Goal: Obtain resource: Obtain resource

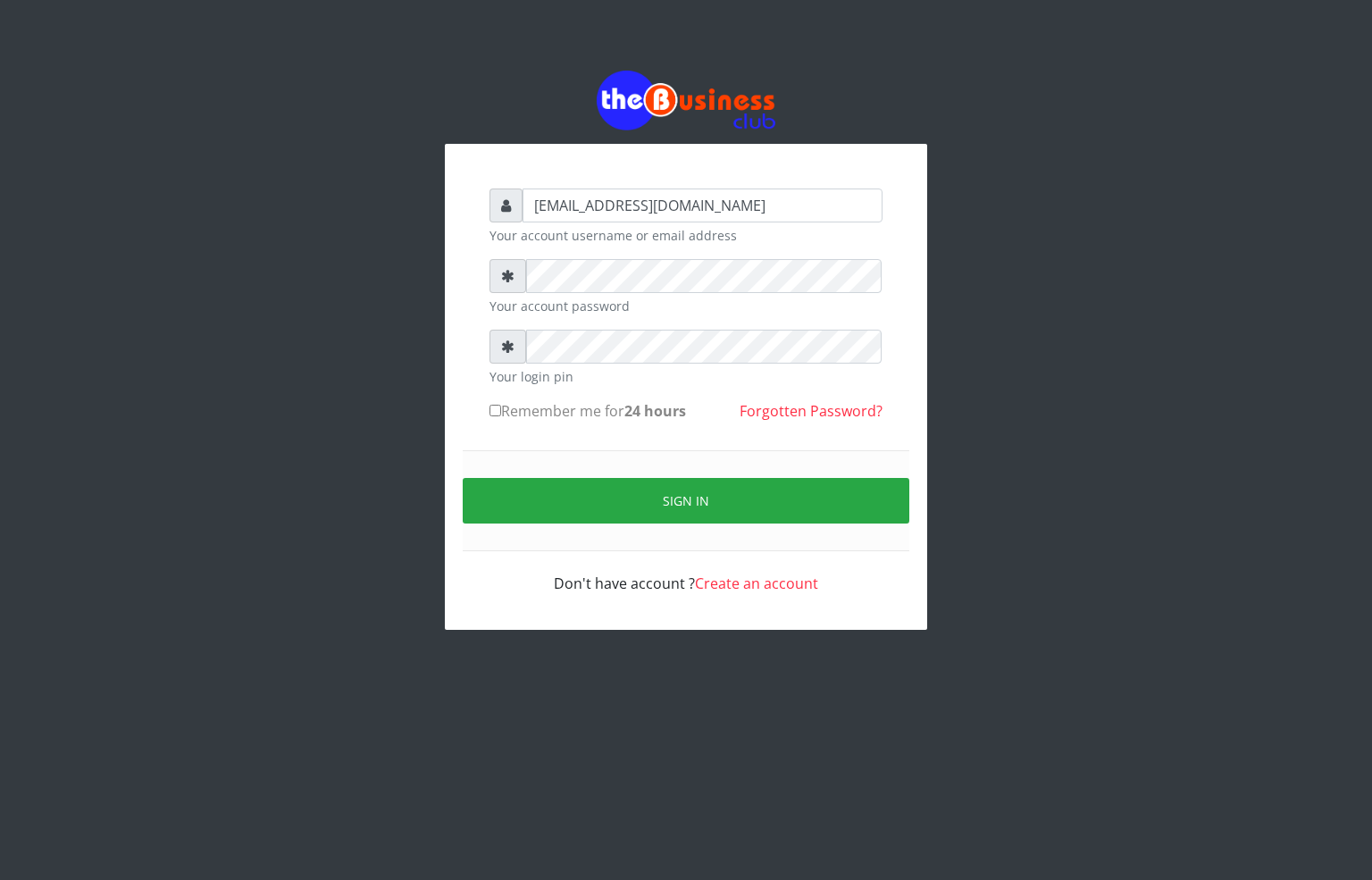
click at [416, 278] on div "alfredglad1111@gmail.com Your account username or email address Your account pa…" at bounding box center [686, 350] width 1018 height 700
click at [281, 346] on div "alfredglad1111@gmail.com Your account username or email address Your account pa…" at bounding box center [686, 350] width 1018 height 700
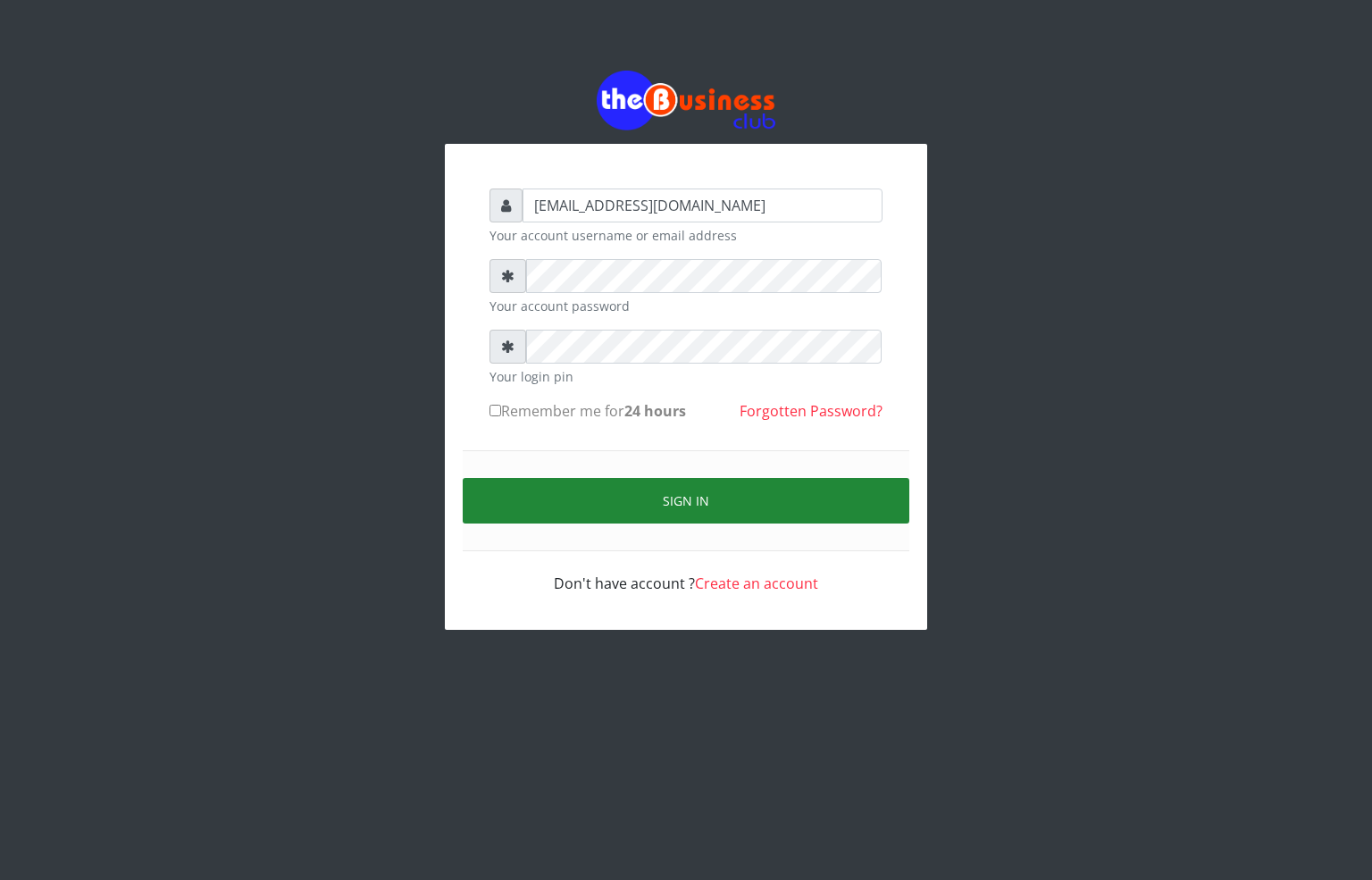
click at [686, 501] on button "Sign in" at bounding box center [686, 501] width 447 height 46
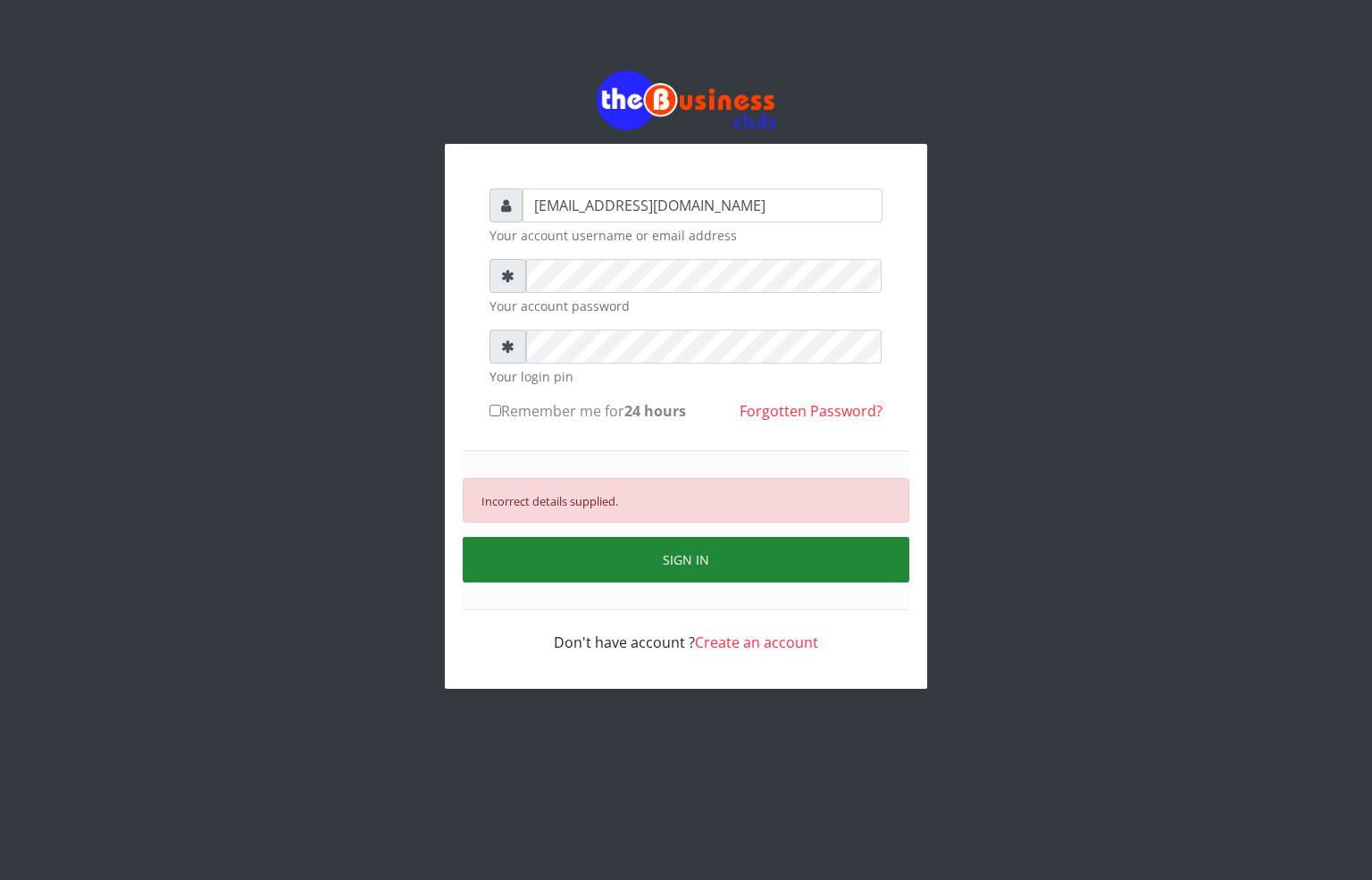
click at [647, 552] on button "SIGN IN" at bounding box center [686, 560] width 447 height 46
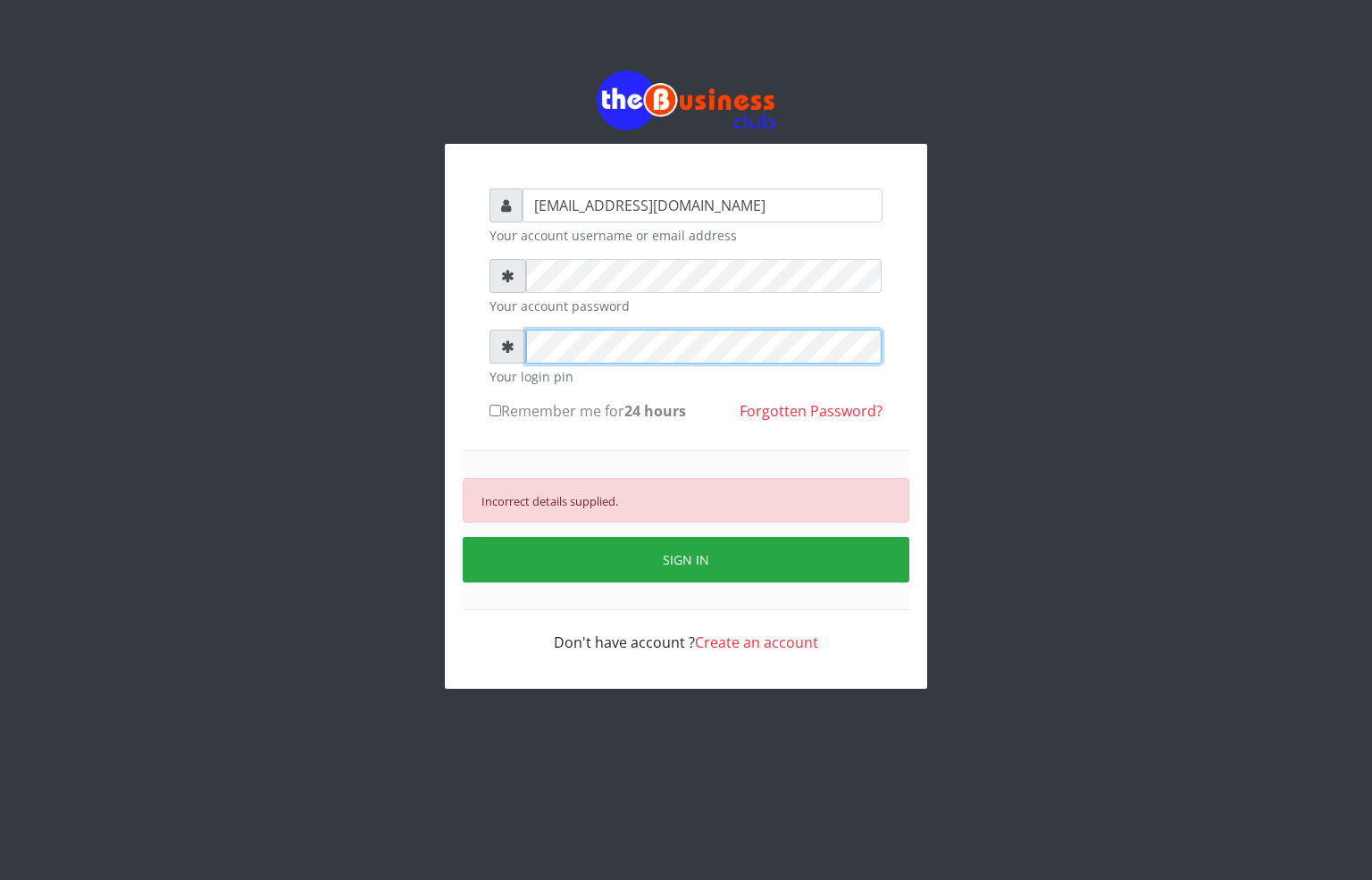
click at [481, 337] on div "alfredglad1111@gmail.com Your account username or email address Your account pa…" at bounding box center [686, 420] width 429 height 500
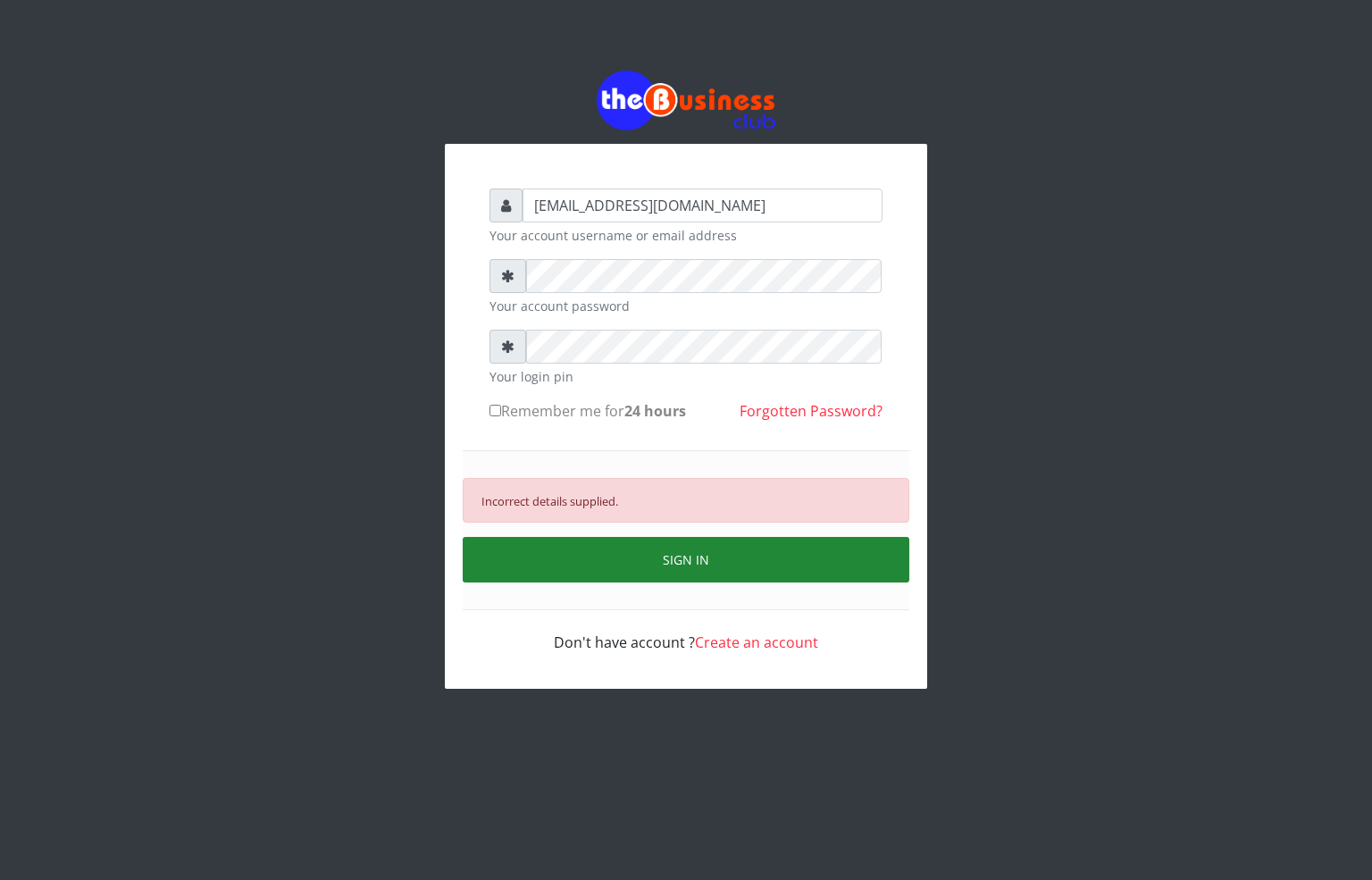
click at [611, 564] on button "SIGN IN" at bounding box center [686, 560] width 447 height 46
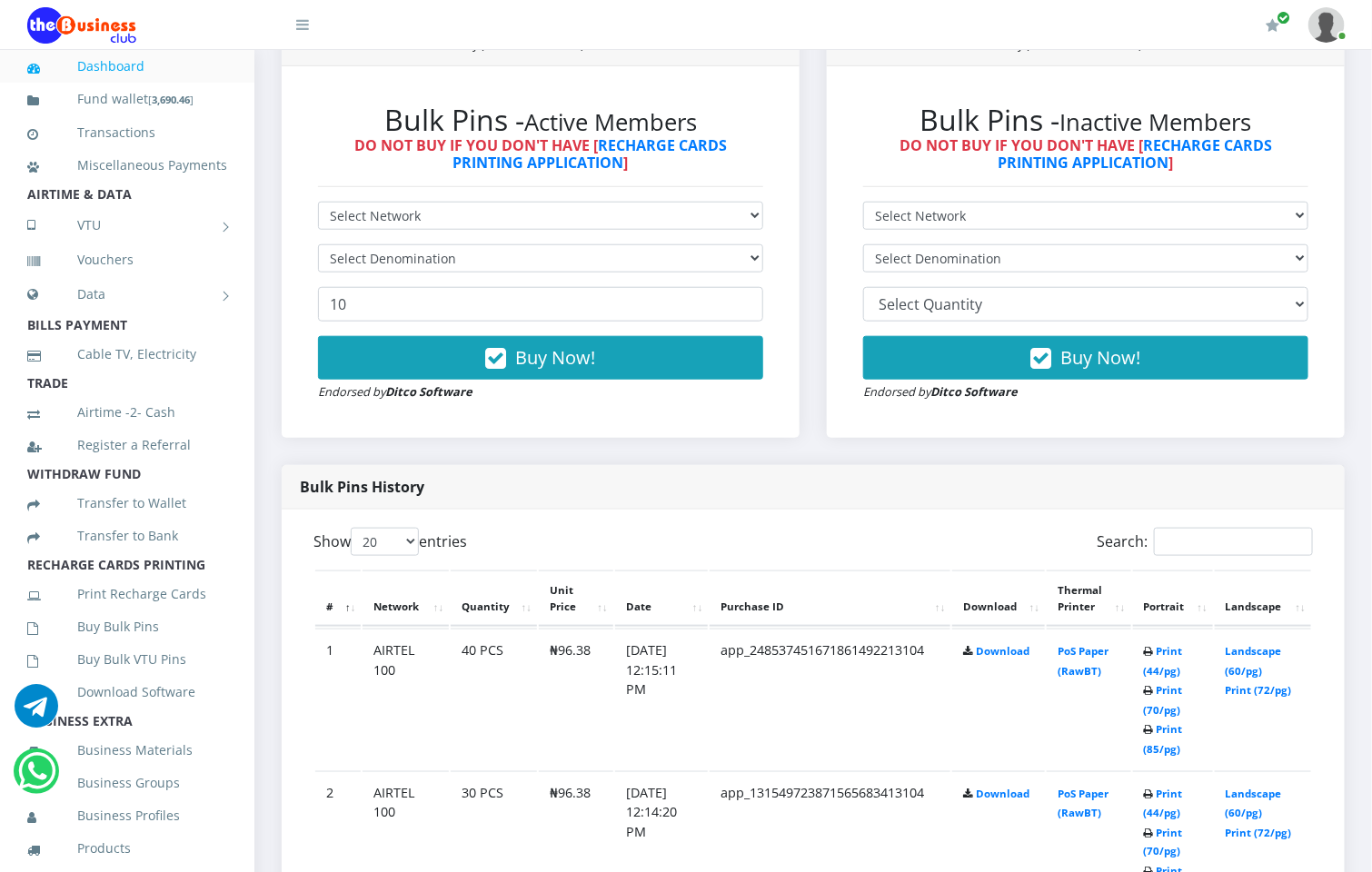
scroll to position [682, 0]
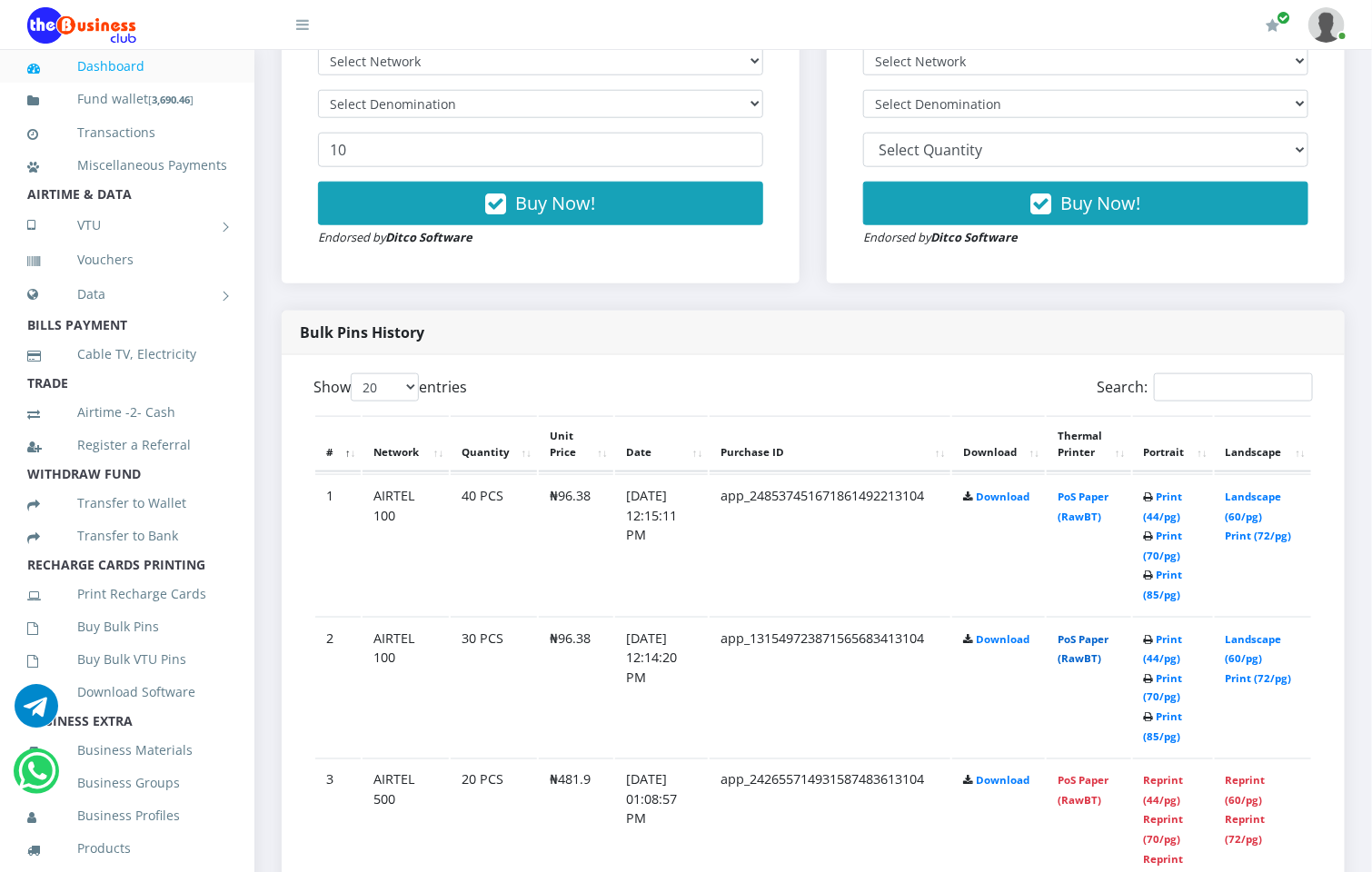
click at [1083, 638] on link "PoS Paper (RawBT)" at bounding box center [1083, 649] width 51 height 34
click at [1108, 493] on link "PoS Paper (RawBT)" at bounding box center [1083, 507] width 51 height 34
click at [1075, 643] on link "PoS Paper (RawBT)" at bounding box center [1083, 649] width 51 height 34
